Goal: Register for event/course

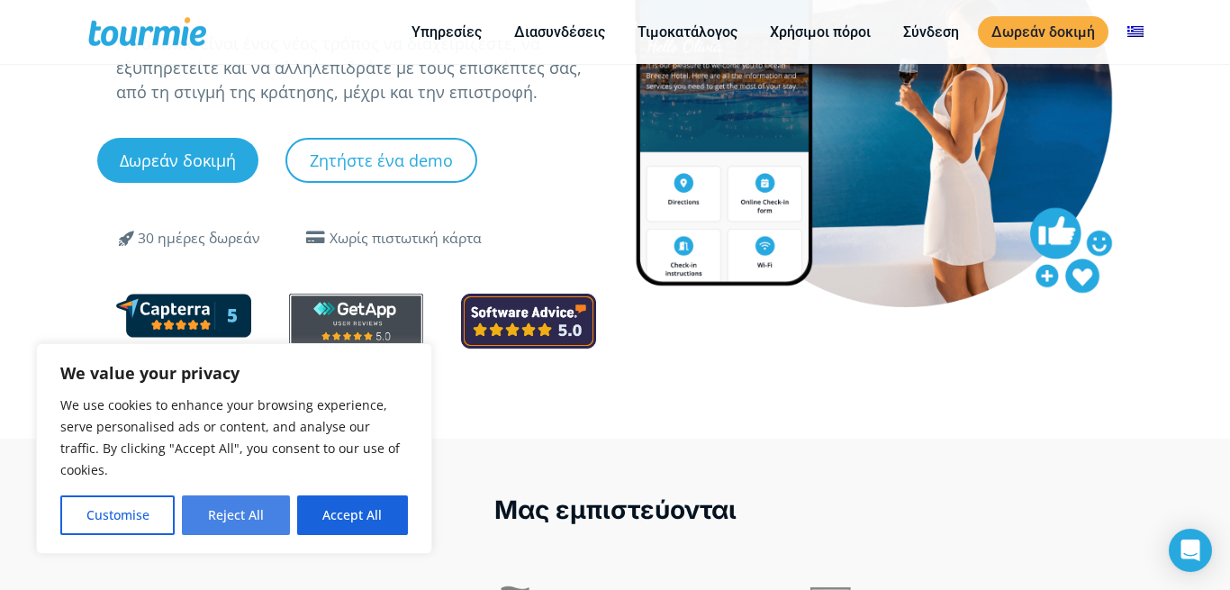
click at [275, 513] on button "Reject All" at bounding box center [235, 515] width 107 height 40
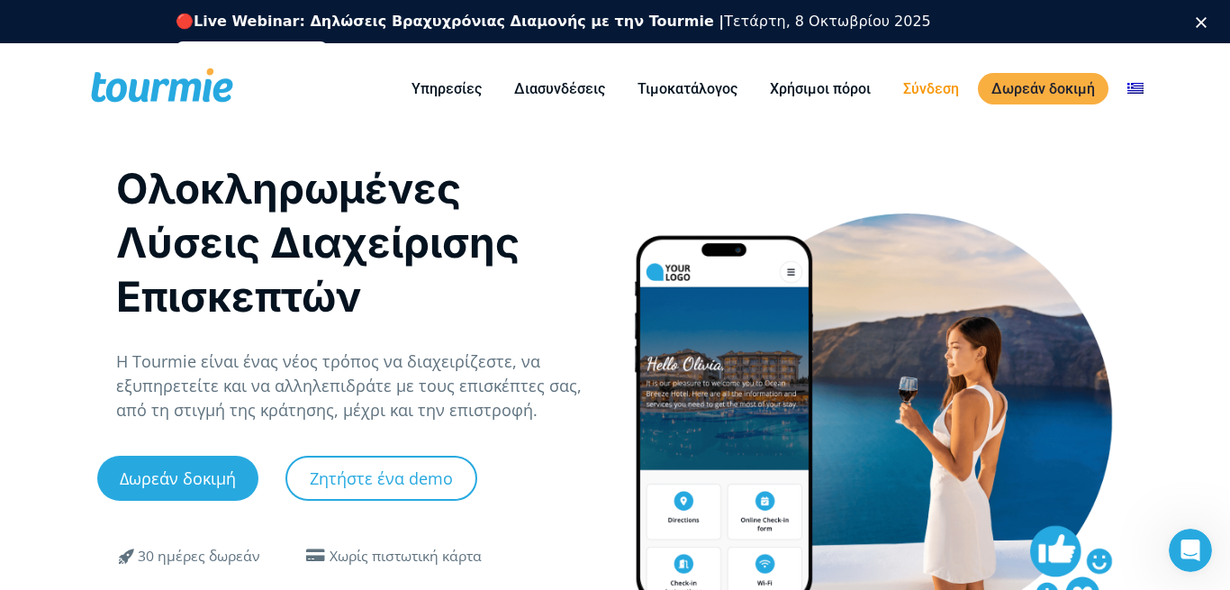
click at [940, 89] on link "Σύνδεση" at bounding box center [931, 88] width 83 height 23
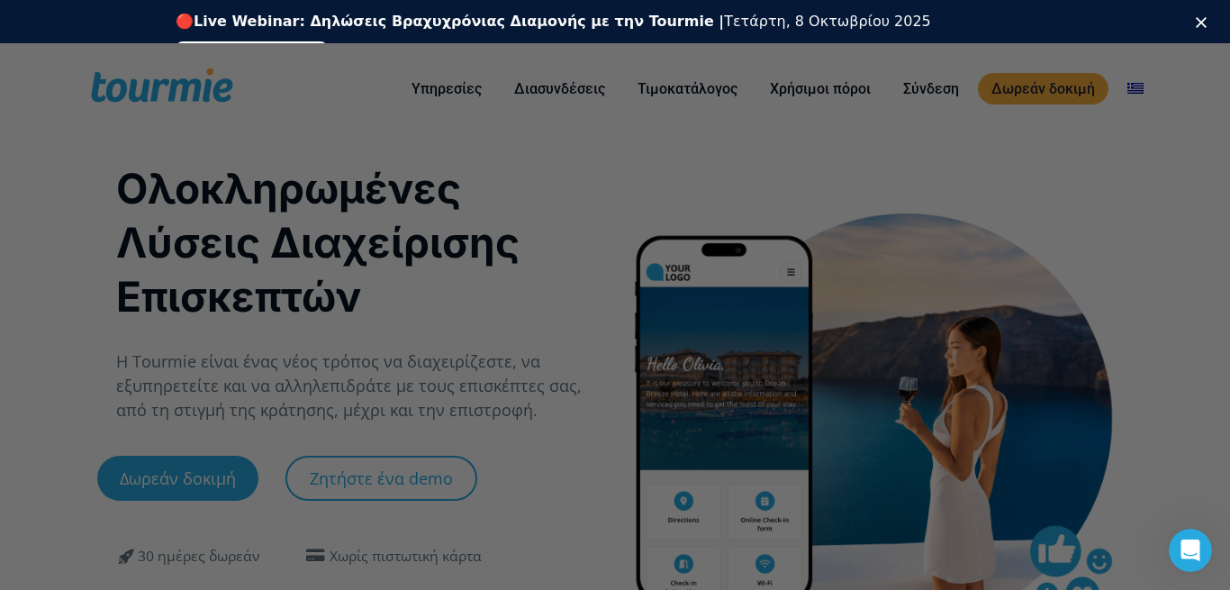
click at [328, 41] on link "Εγγραφείτε δωρεάν" at bounding box center [252, 52] width 152 height 22
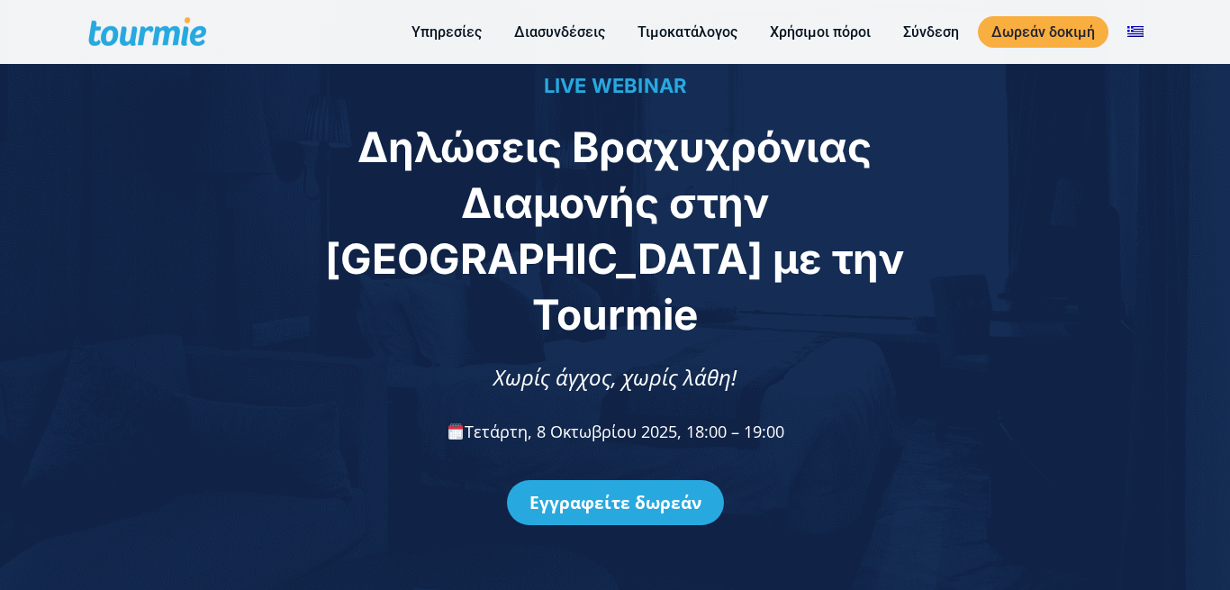
scroll to position [92, 0]
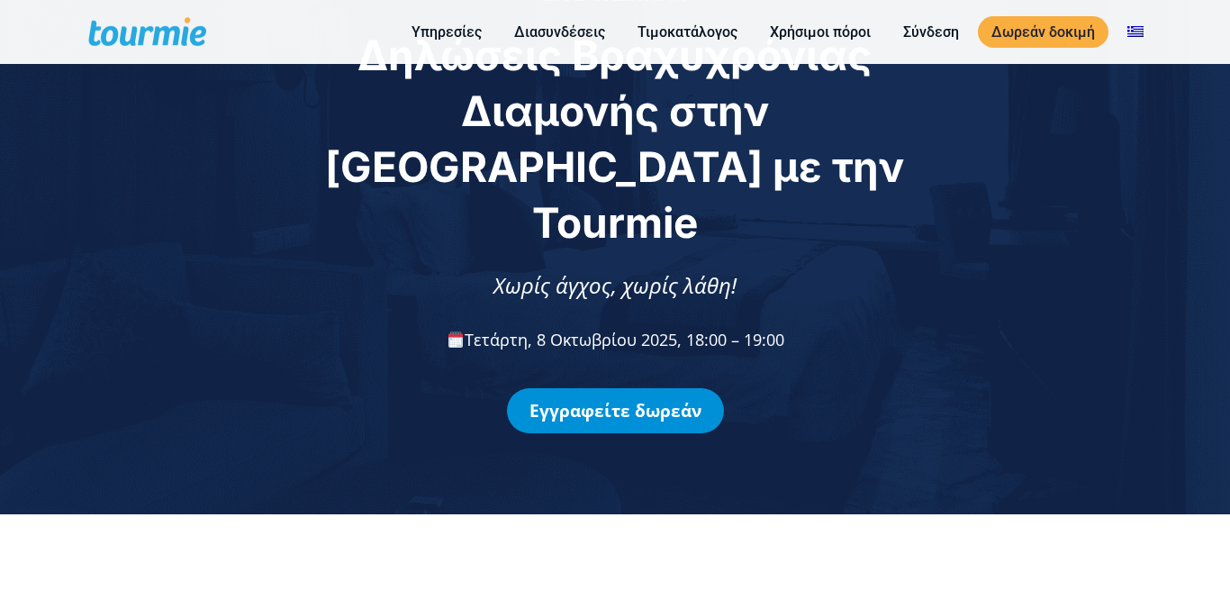
click at [650, 388] on link "Εγγραφείτε δωρεάν" at bounding box center [615, 410] width 217 height 45
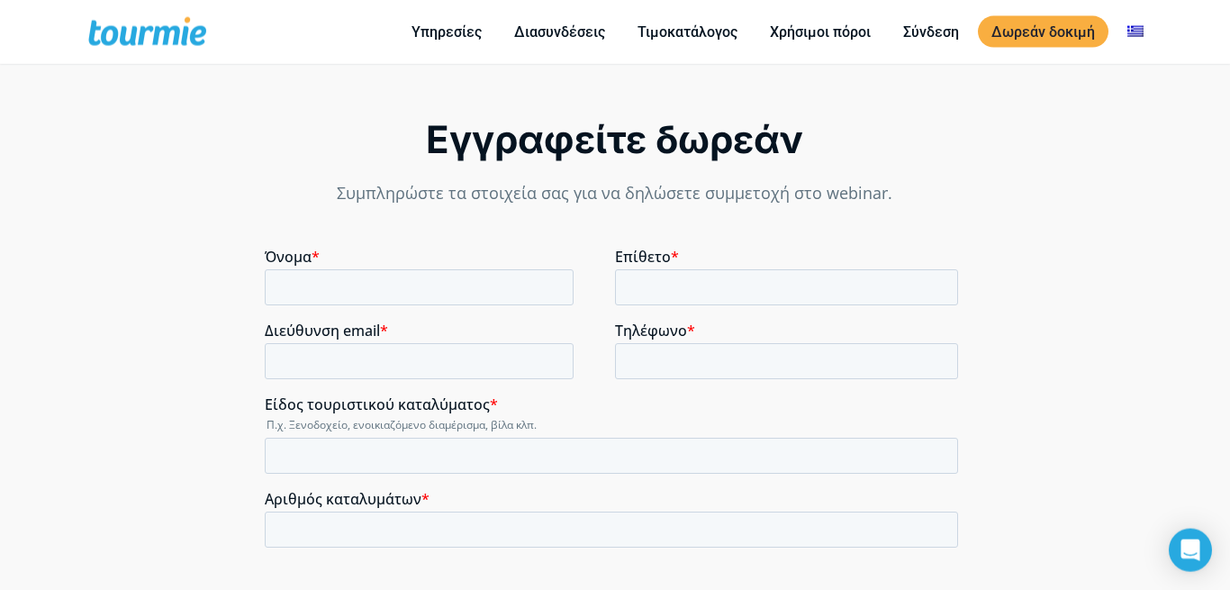
scroll to position [1222, 0]
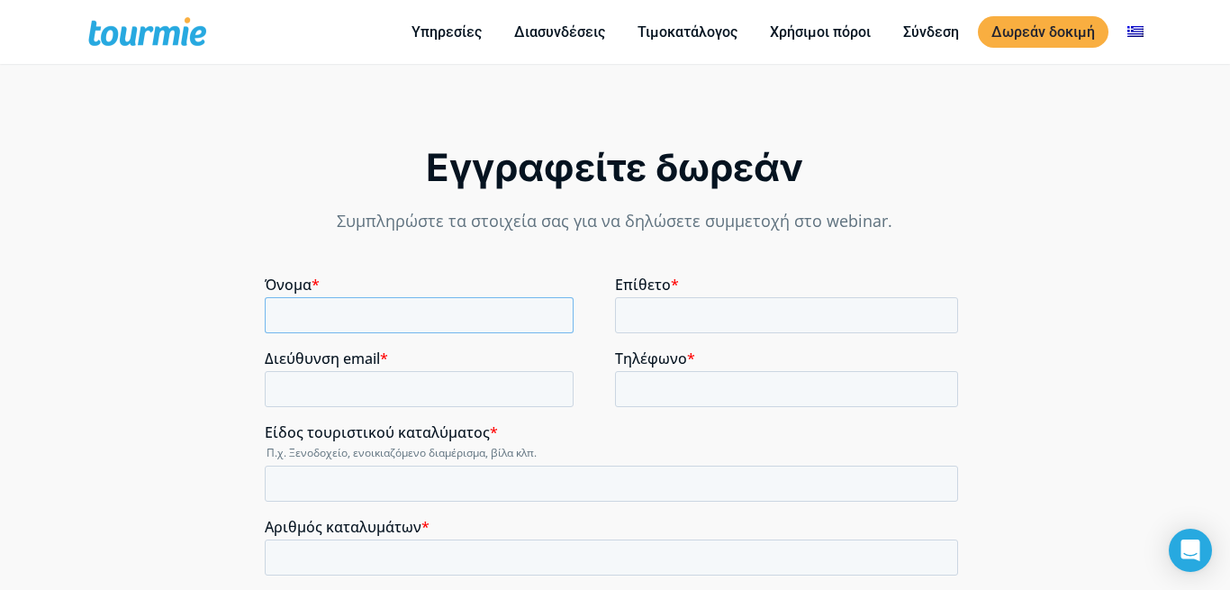
click at [404, 309] on input "Όνομα *" at bounding box center [419, 315] width 309 height 36
type input "A"
type input "ΑΡΧΟΝΤΙΑ"
drag, startPoint x: 626, startPoint y: 307, endPoint x: 637, endPoint y: 306, distance: 10.8
click at [631, 307] on input "Επίθετο *" at bounding box center [786, 315] width 343 height 36
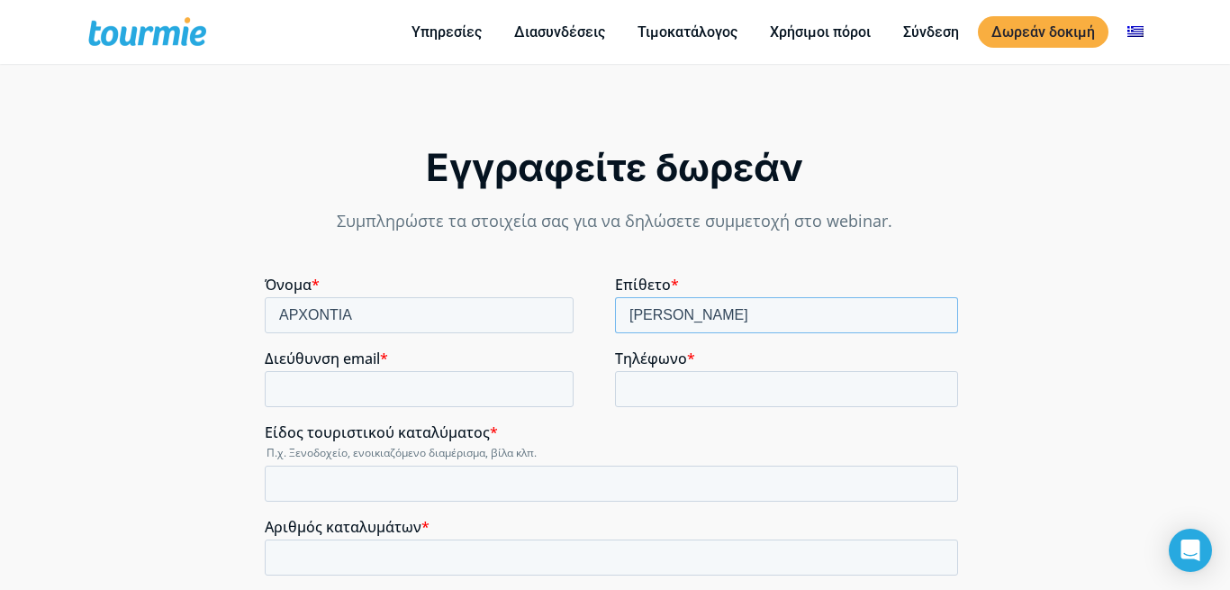
type input "ΓΑΒΡΙΗΛΙΔΟΥ"
click at [493, 389] on input "Διεύθυνση email *" at bounding box center [419, 389] width 309 height 36
type input "Γ"
type input "GRTEAM@YAHOO.COM"
drag, startPoint x: 622, startPoint y: 379, endPoint x: 644, endPoint y: 385, distance: 23.2
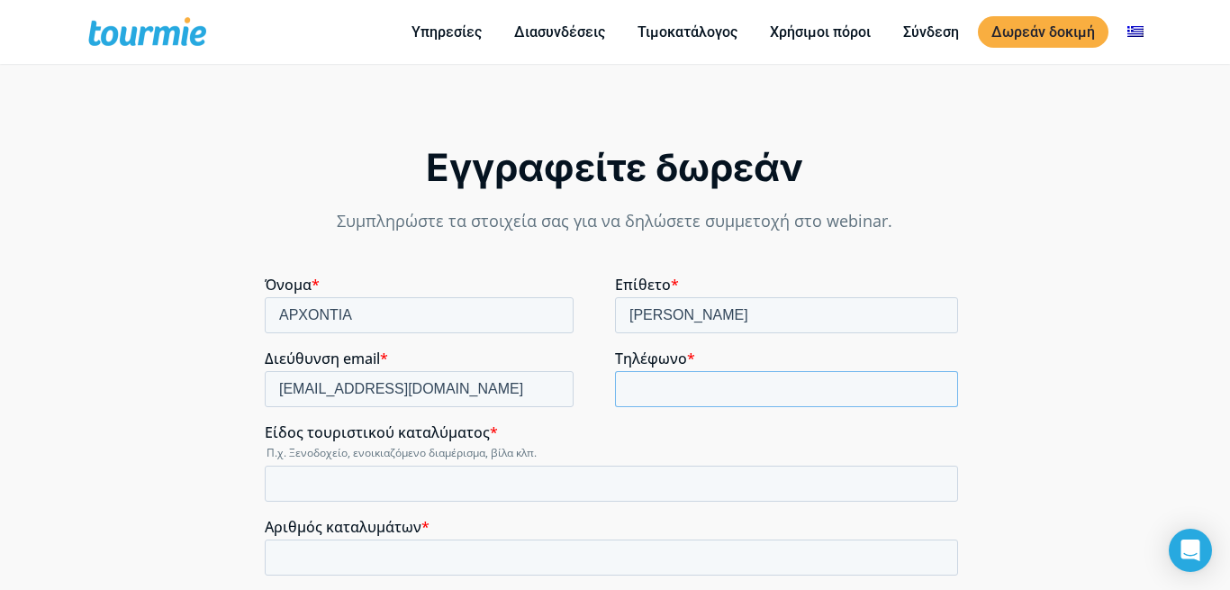
click at [637, 384] on input "Τηλέφωνο *" at bounding box center [786, 389] width 343 height 36
type input "6947432298"
click at [434, 485] on input "Είδος τουριστικού καταλύματος *" at bounding box center [612, 484] width 694 height 36
type input "D"
type input "STUDIO"
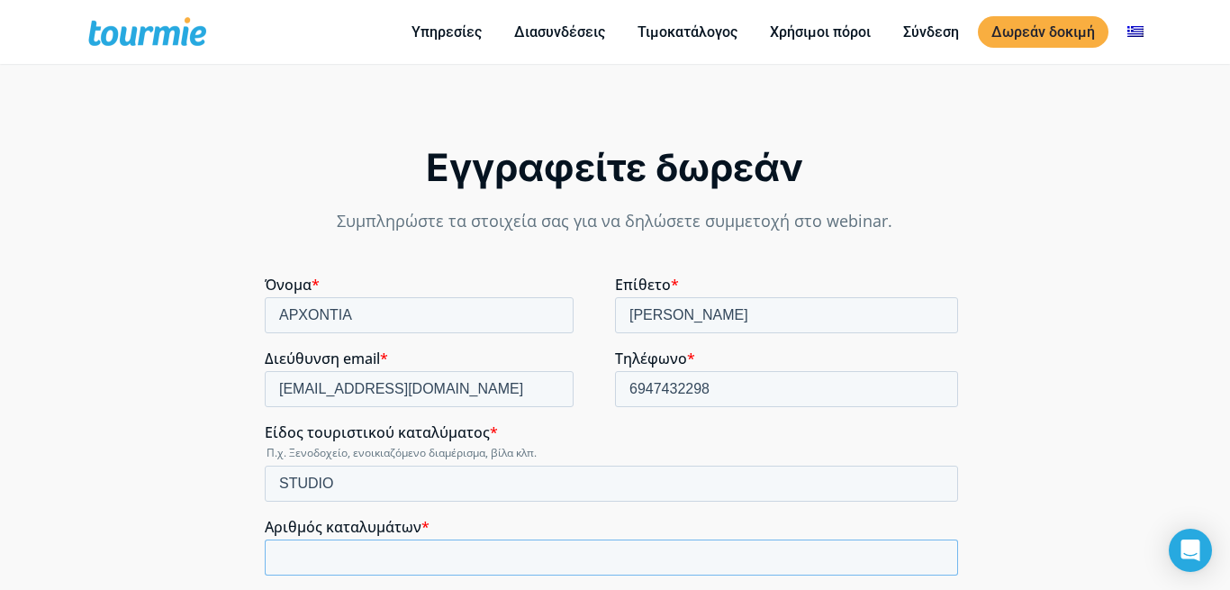
click at [380, 567] on input "Αριθμός καταλυμάτων *" at bounding box center [612, 558] width 694 height 36
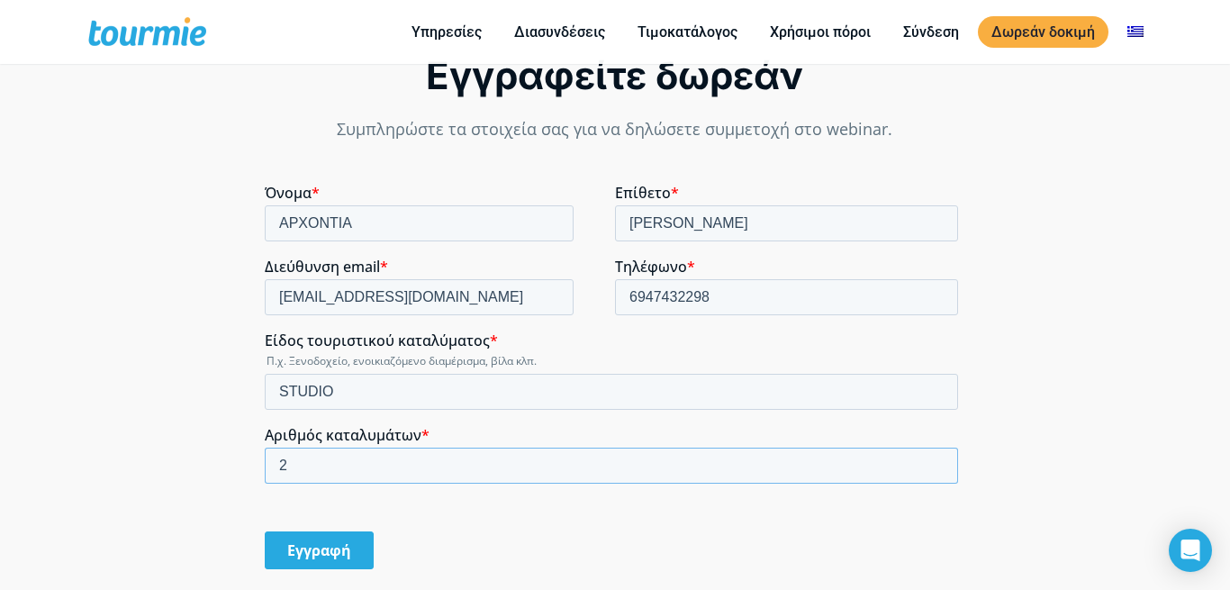
type input "2"
click at [320, 554] on input "Εγγραφή" at bounding box center [319, 550] width 109 height 38
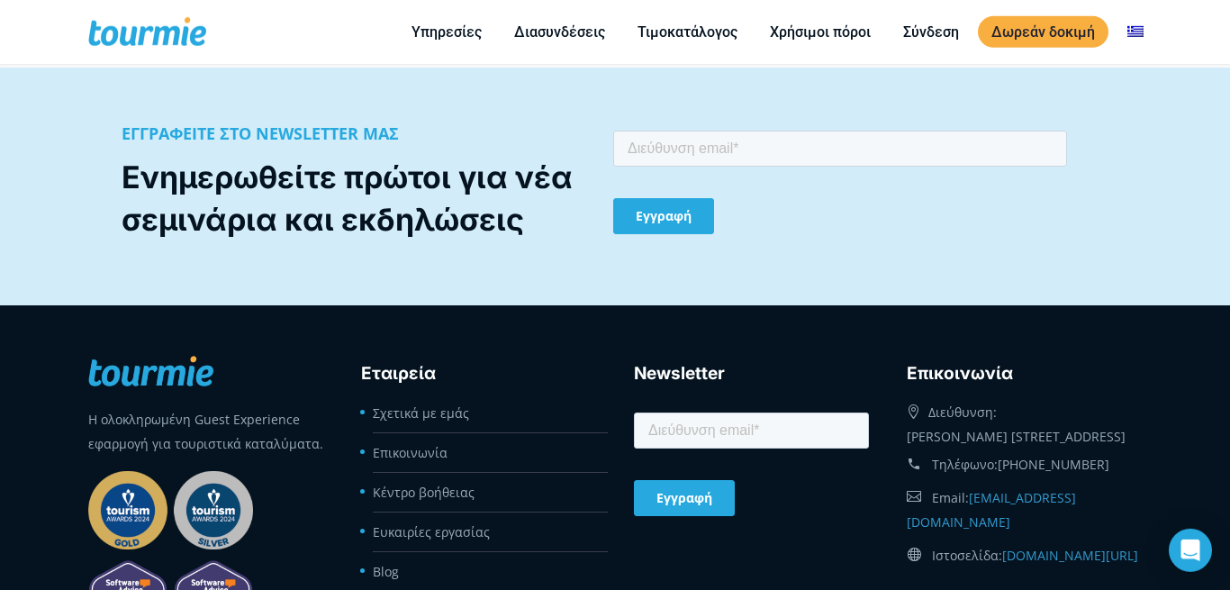
scroll to position [1682, 0]
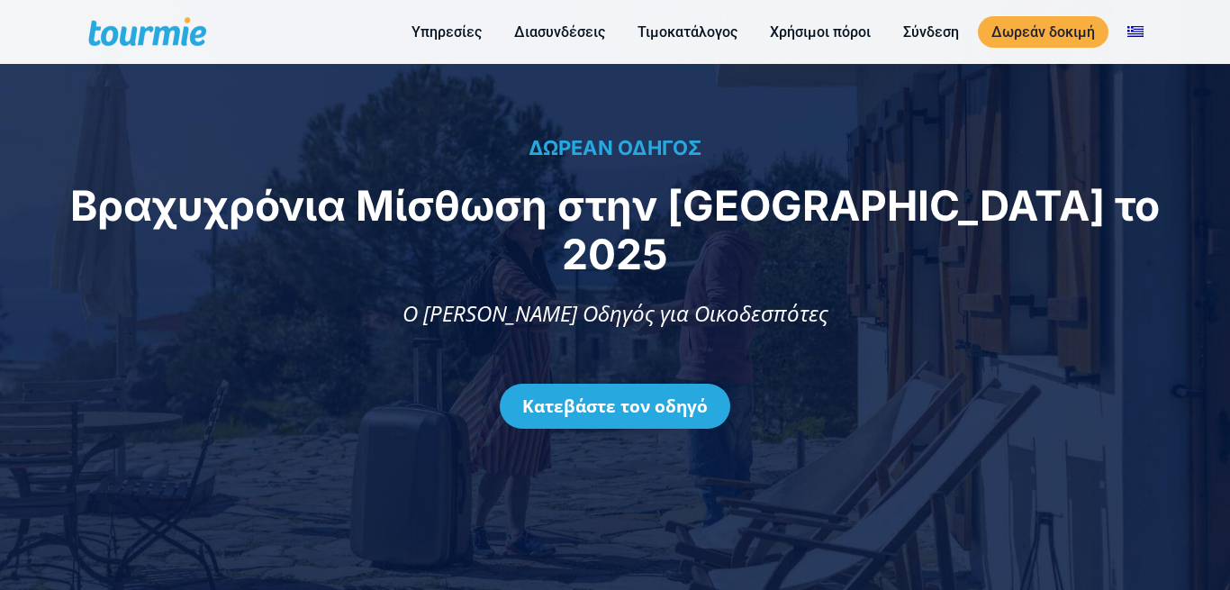
scroll to position [277, 0]
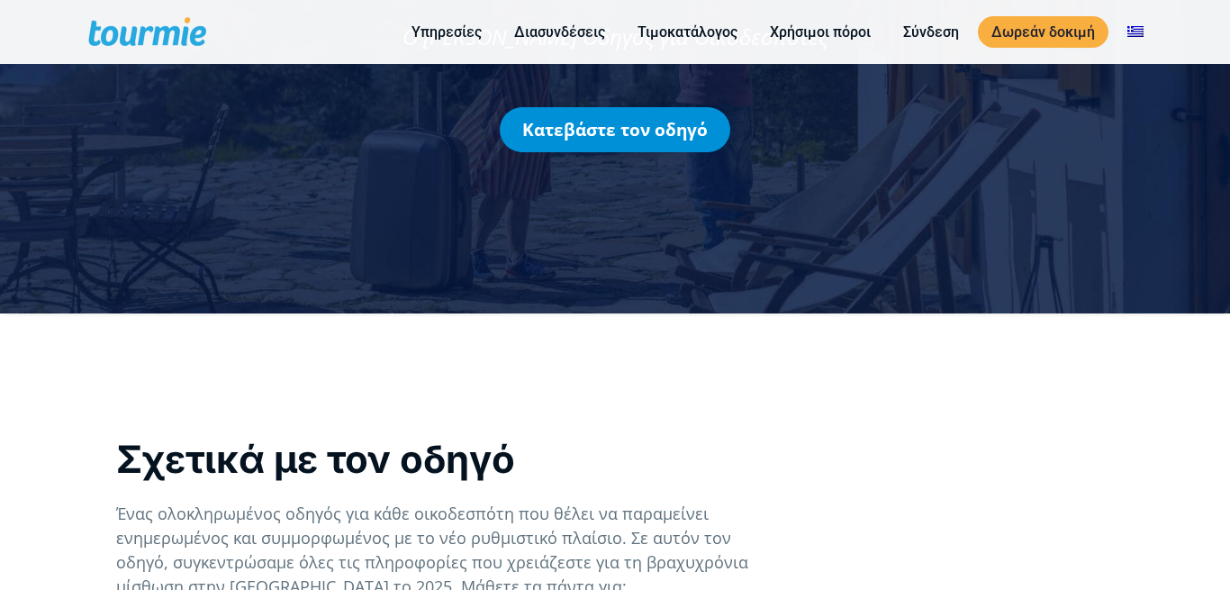
click at [698, 115] on link "Κατεβάστε τον οδηγό" at bounding box center [615, 129] width 231 height 45
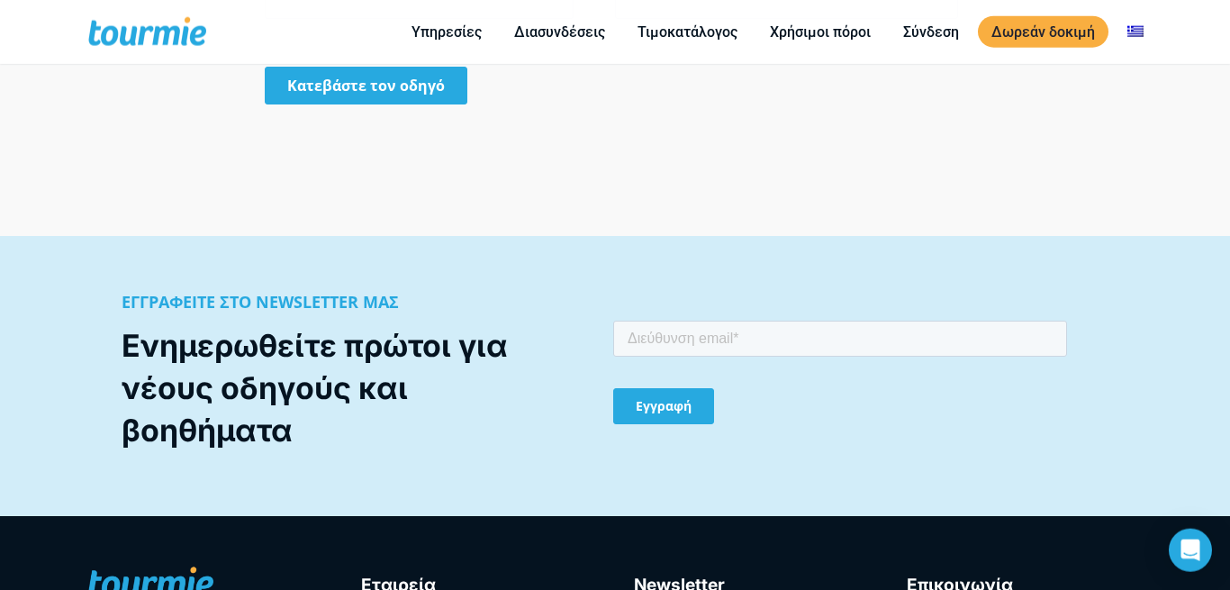
scroll to position [1708, 0]
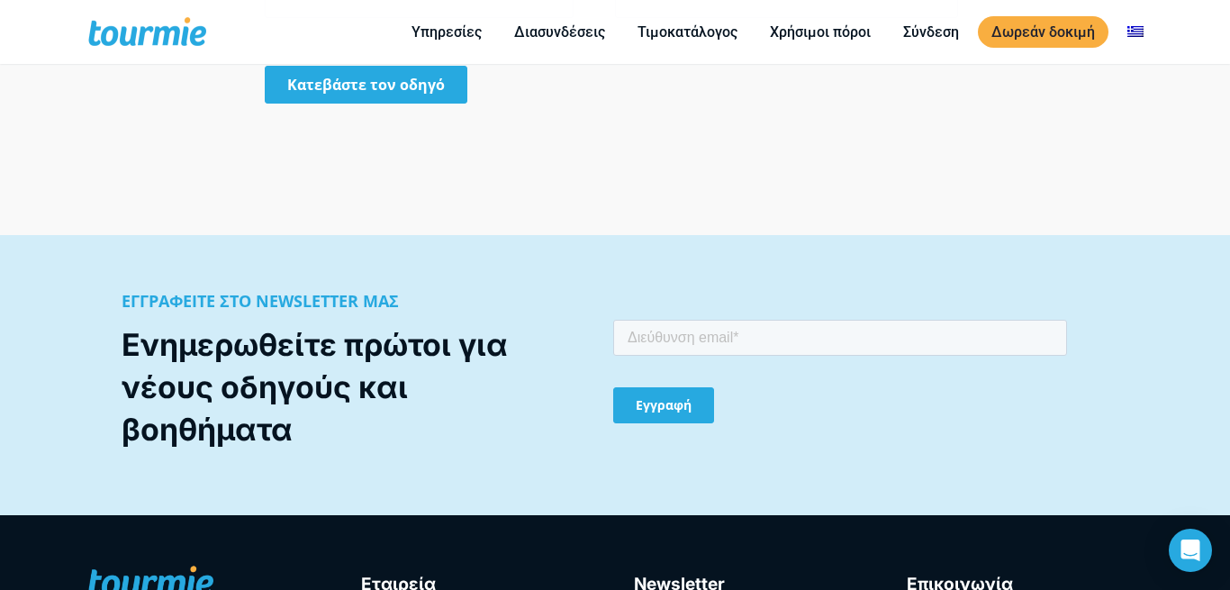
click at [408, 90] on input "Κατεβάστε τον οδηγό" at bounding box center [366, 85] width 203 height 38
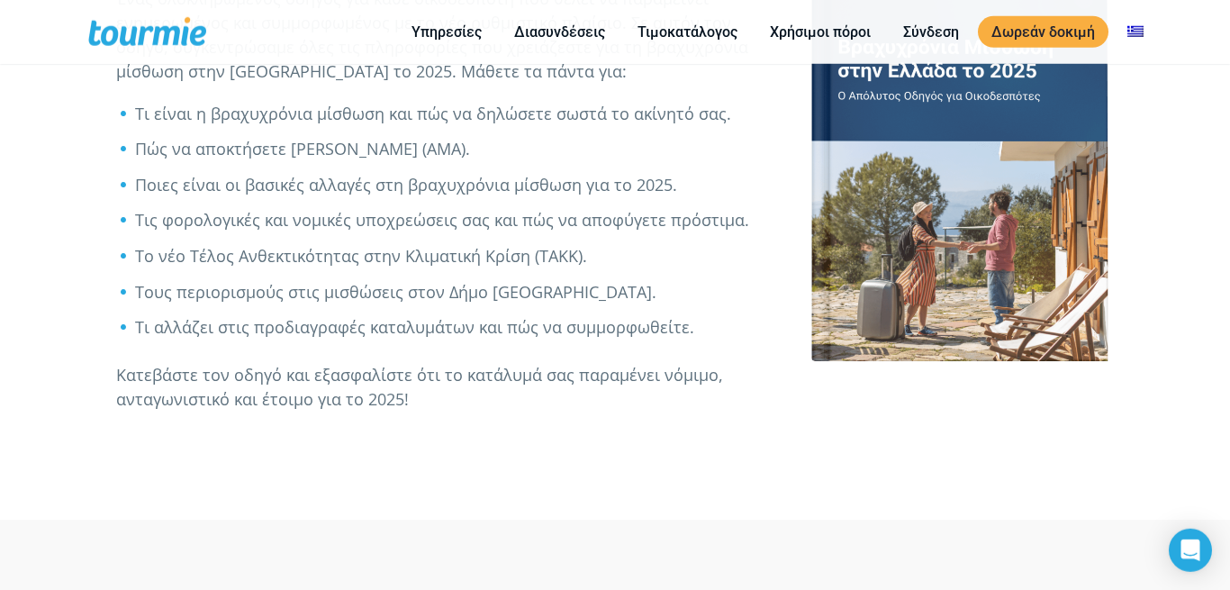
scroll to position [789, 0]
